Goal: Check status: Check status

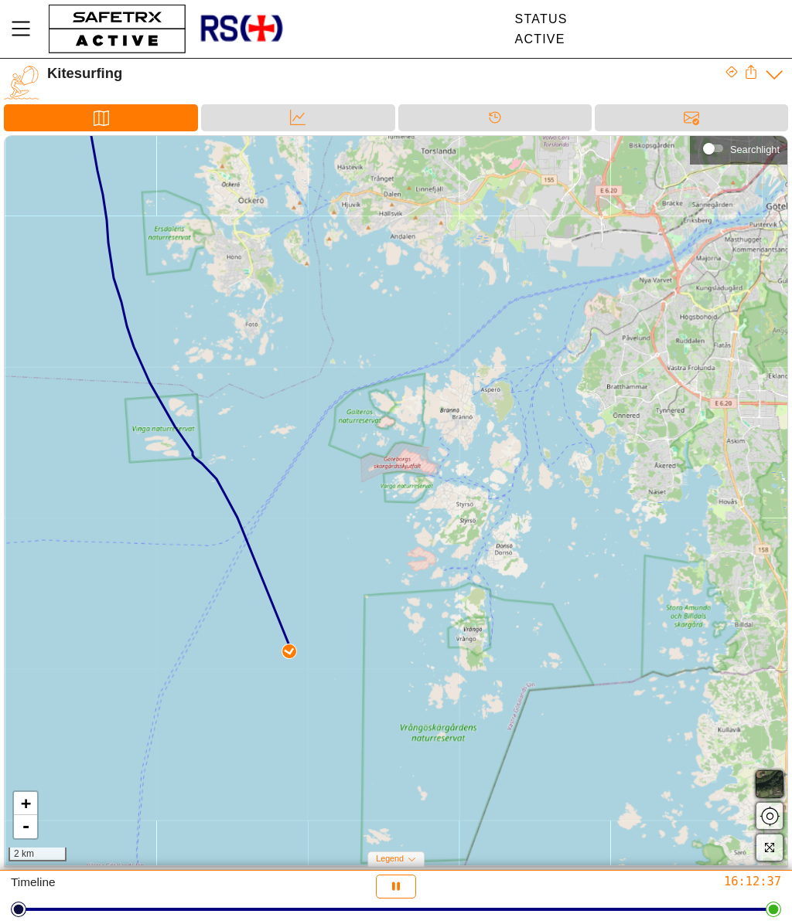
click at [349, 121] on div "Data" at bounding box center [297, 117] width 193 height 27
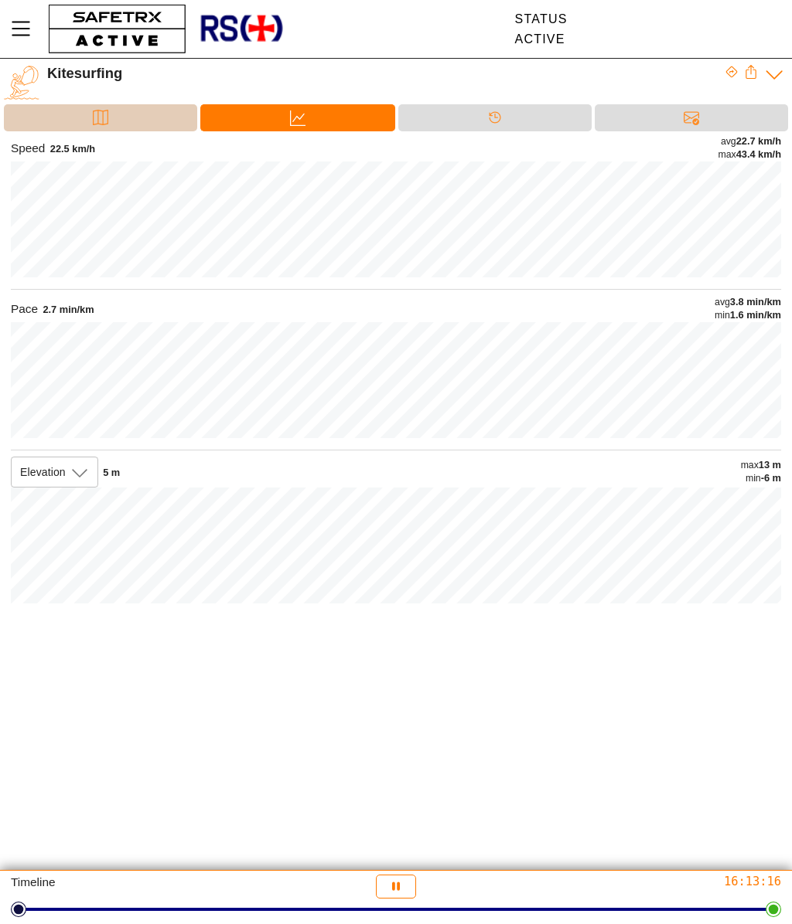
click at [126, 127] on div "Map" at bounding box center [100, 117] width 193 height 27
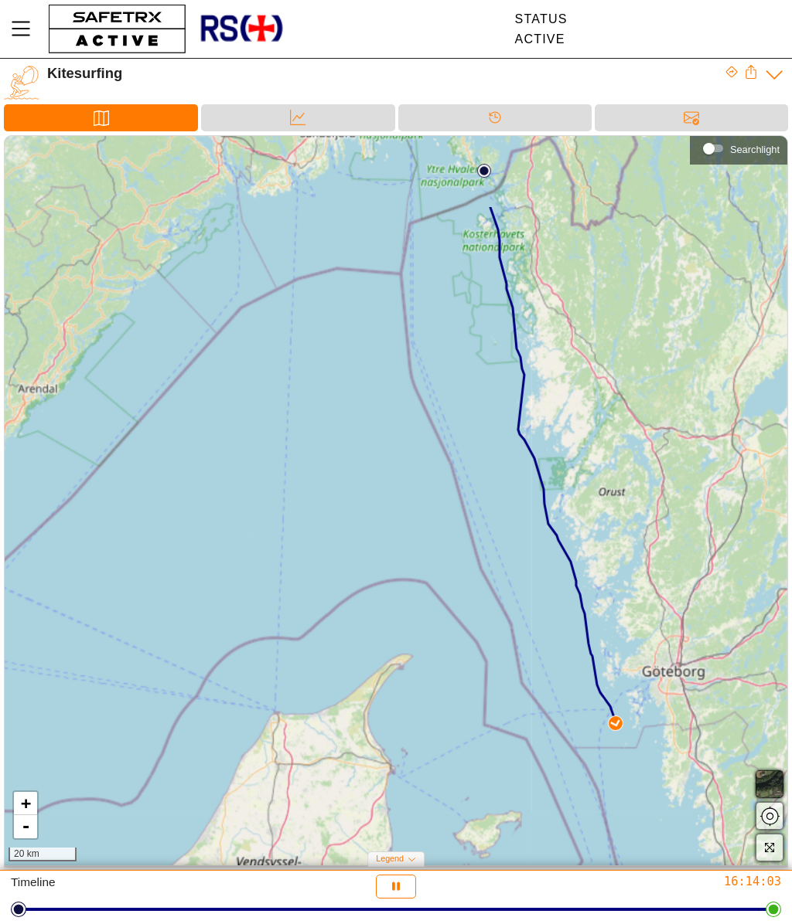
click at [685, 807] on div "+ - 20 km" at bounding box center [396, 501] width 782 height 730
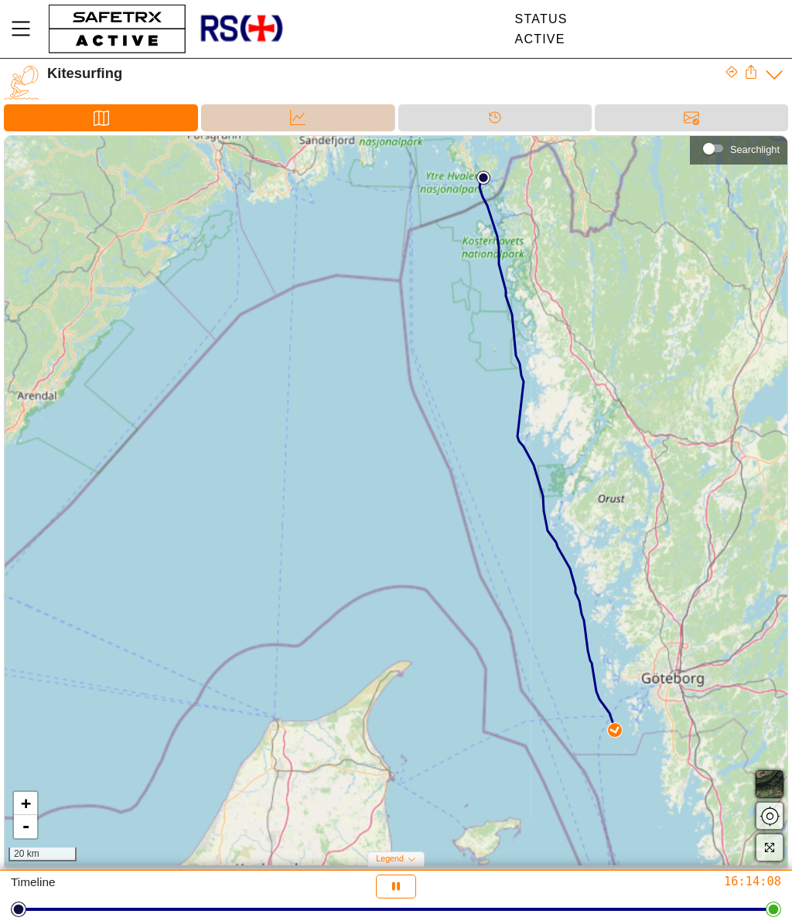
click at [247, 120] on div "Data" at bounding box center [297, 117] width 193 height 27
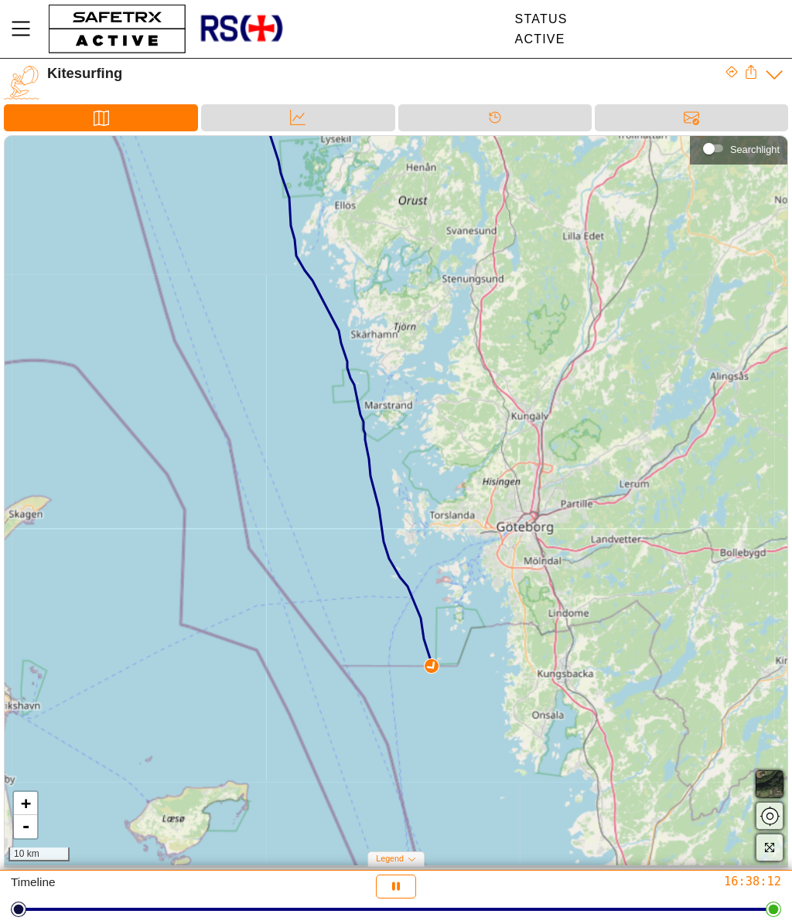
click at [291, 128] on div at bounding box center [297, 129] width 31 height 2
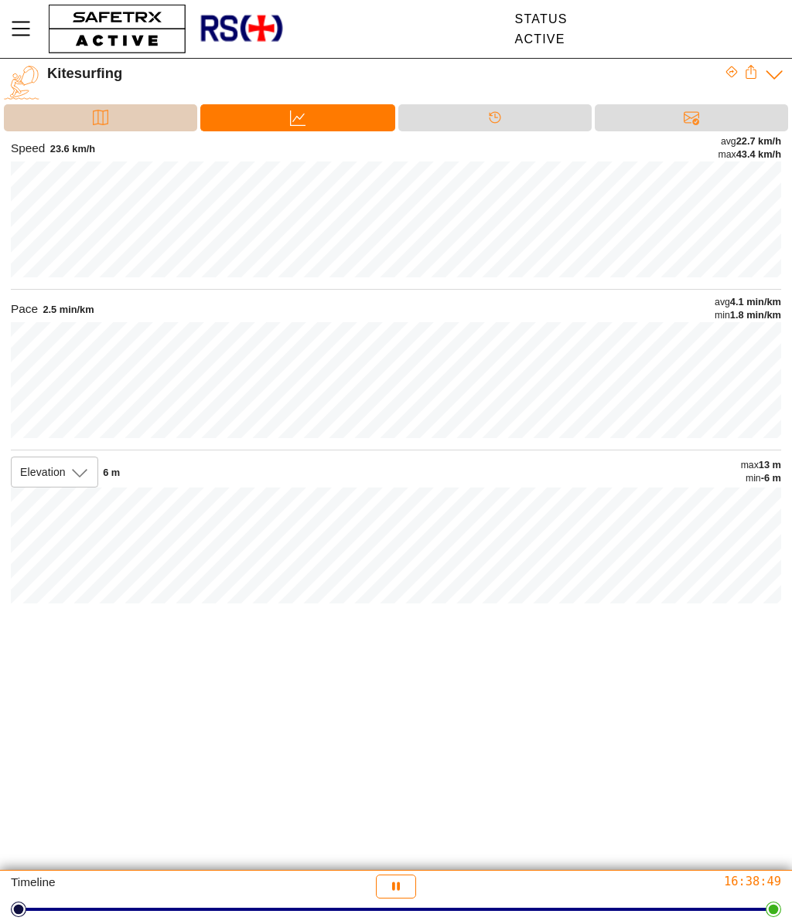
click at [56, 115] on div "Map" at bounding box center [100, 117] width 193 height 27
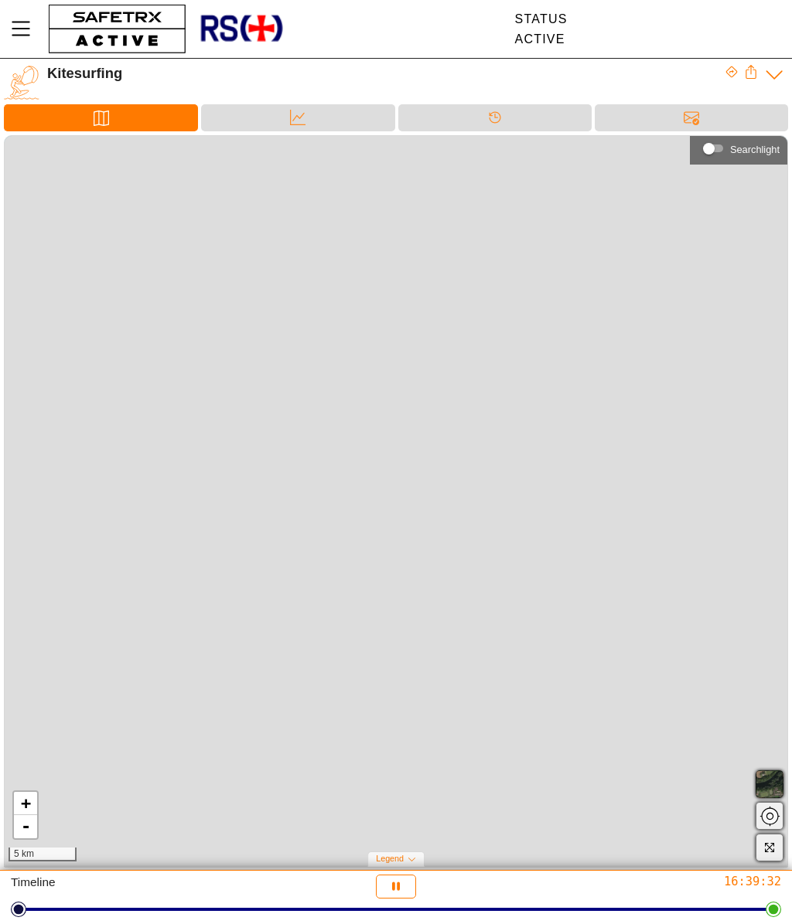
click at [334, 121] on div "Data" at bounding box center [297, 117] width 193 height 27
